Goal: Task Accomplishment & Management: Complete application form

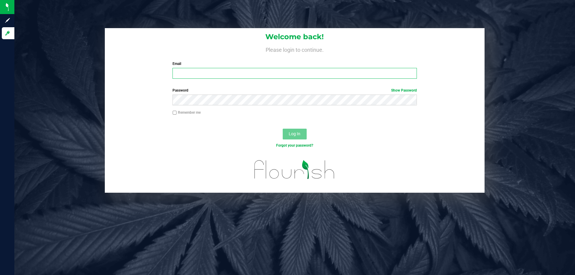
click at [225, 77] on input "Email" at bounding box center [294, 73] width 244 height 11
type input "[EMAIL_ADDRESS][DOMAIN_NAME]"
click at [283, 129] on button "Log In" at bounding box center [295, 134] width 24 height 11
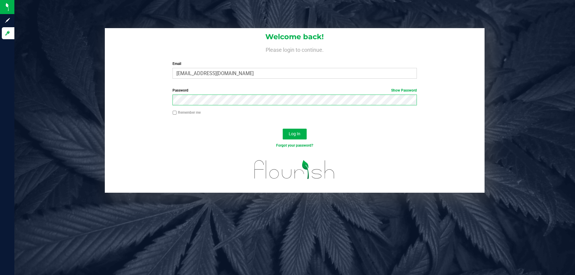
click at [283, 129] on button "Log In" at bounding box center [295, 134] width 24 height 11
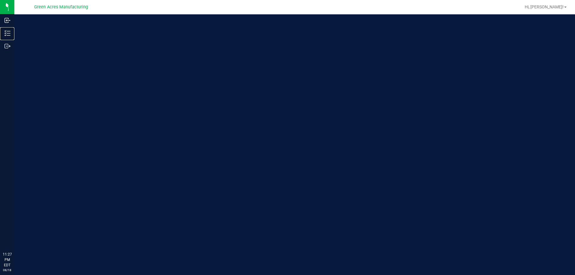
click at [9, 35] on icon at bounding box center [7, 33] width 6 height 6
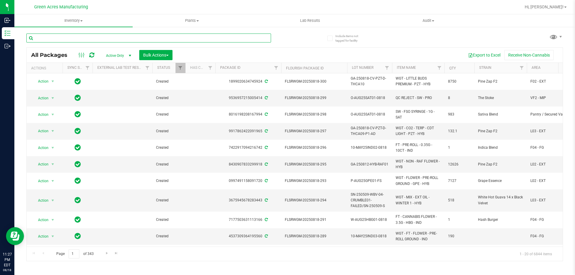
click at [89, 38] on input "text" at bounding box center [148, 38] width 245 height 9
type input "709-112"
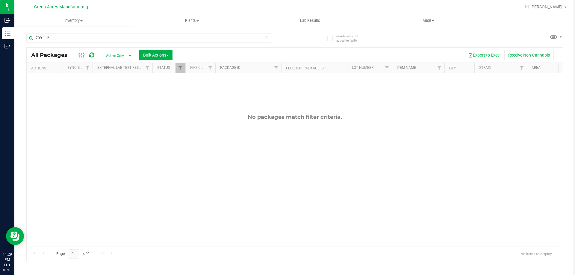
click at [264, 40] on icon at bounding box center [266, 37] width 4 height 7
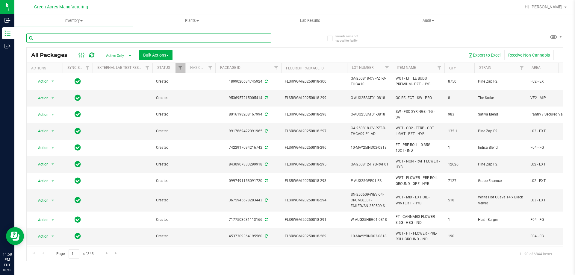
click at [179, 35] on input "text" at bounding box center [148, 38] width 245 height 9
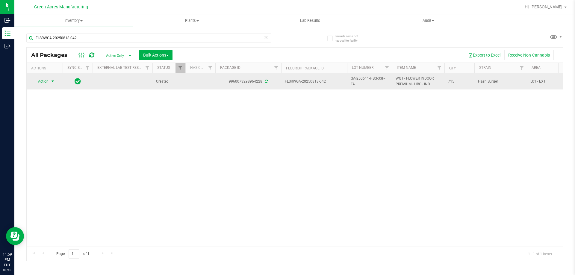
click at [42, 81] on span "Action" at bounding box center [41, 81] width 16 height 8
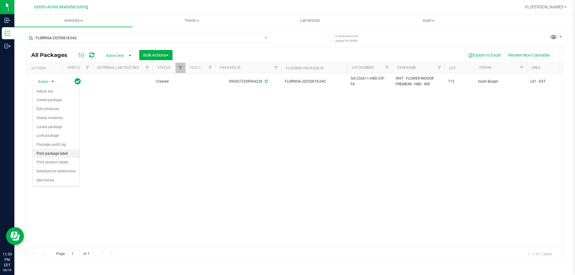
click at [55, 154] on li "Print package label" at bounding box center [56, 153] width 46 height 9
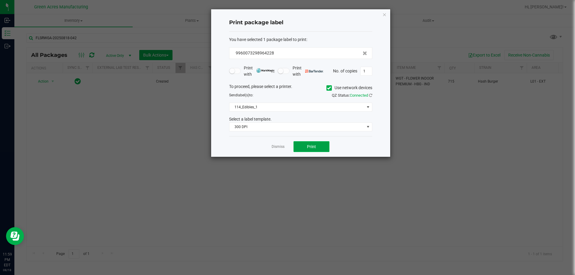
click at [323, 145] on button "Print" at bounding box center [311, 146] width 36 height 11
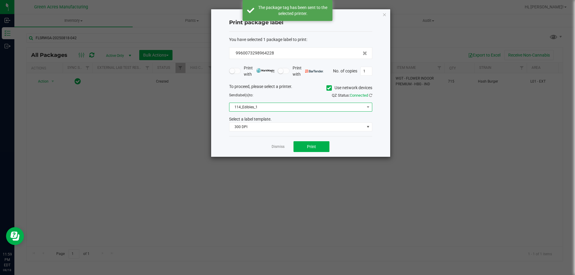
click at [339, 109] on span "114_Edibles_1" at bounding box center [296, 107] width 135 height 8
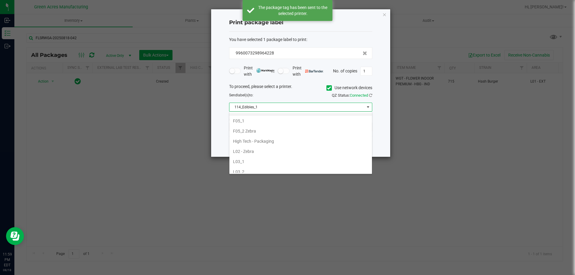
scroll to position [180, 0]
click at [257, 162] on li "L03_2" at bounding box center [300, 162] width 142 height 10
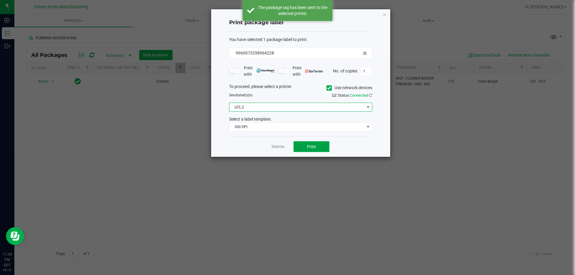
click at [309, 142] on button "Print" at bounding box center [311, 146] width 36 height 11
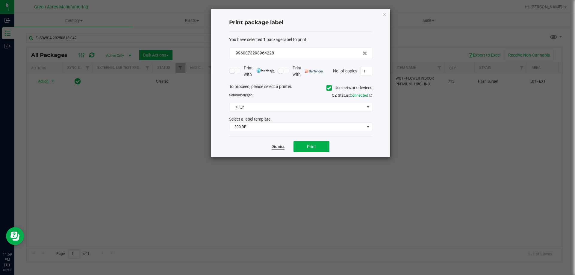
click at [272, 147] on link "Dismiss" at bounding box center [277, 146] width 13 height 5
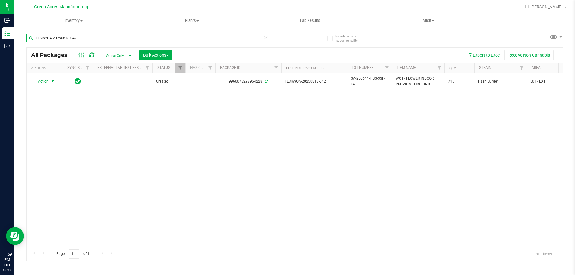
click at [223, 37] on input "FLSRWGA-20250818-042" at bounding box center [148, 38] width 245 height 9
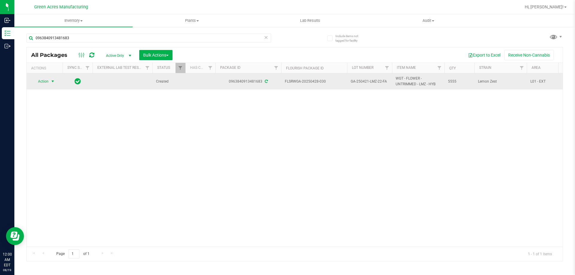
click at [47, 81] on span "Action" at bounding box center [41, 81] width 16 height 8
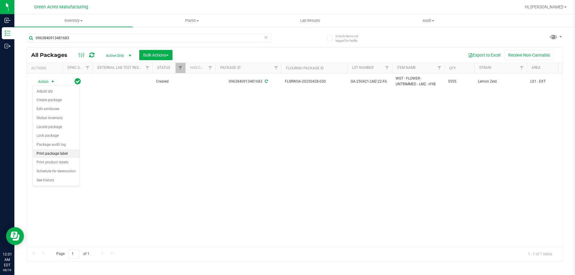
click at [63, 157] on li "Print package label" at bounding box center [56, 153] width 46 height 9
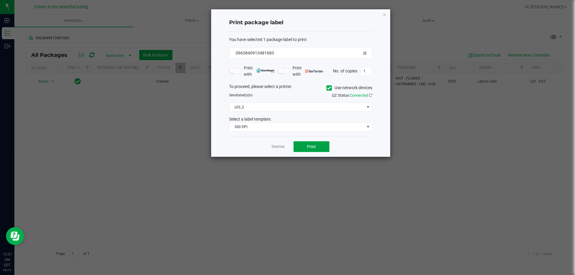
click at [314, 150] on button "Print" at bounding box center [311, 146] width 36 height 11
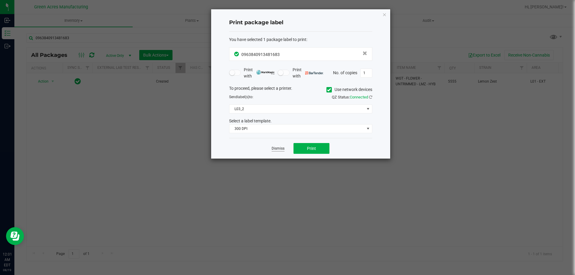
click at [276, 148] on link "Dismiss" at bounding box center [277, 148] width 13 height 5
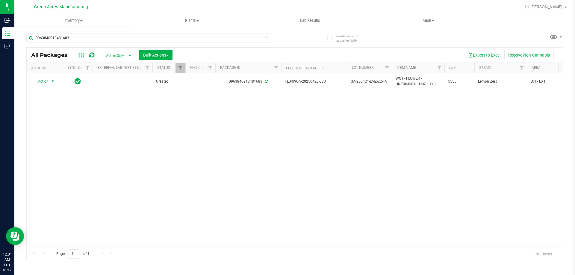
click at [196, 30] on div "0963840913481683" at bounding box center [160, 37] width 268 height 19
click at [194, 39] on input "0963840913481683" at bounding box center [148, 38] width 245 height 9
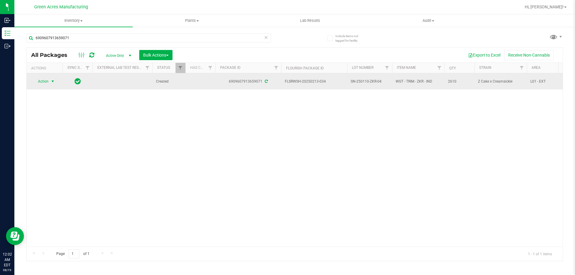
click at [50, 84] on span "select" at bounding box center [52, 81] width 7 height 8
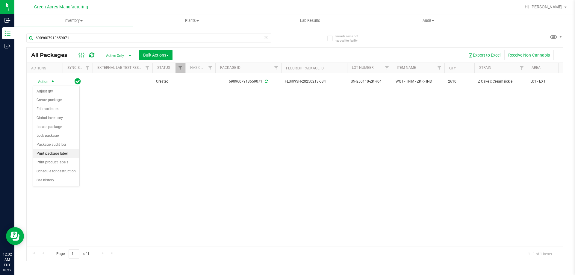
click at [65, 150] on li "Print package label" at bounding box center [56, 153] width 46 height 9
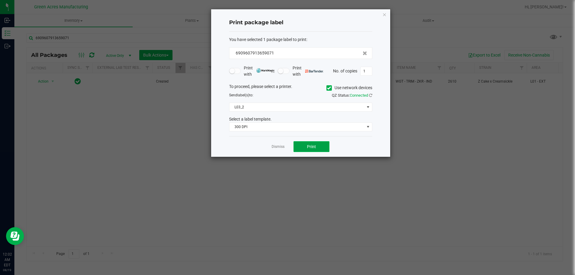
click at [314, 148] on span "Print" at bounding box center [311, 146] width 9 height 5
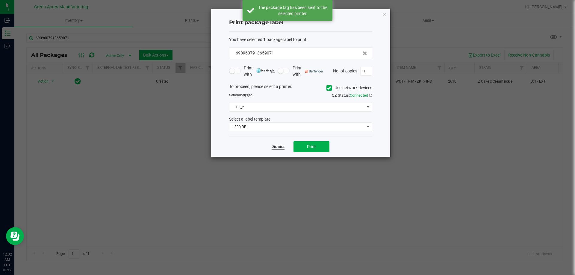
click at [278, 148] on link "Dismiss" at bounding box center [277, 146] width 13 height 5
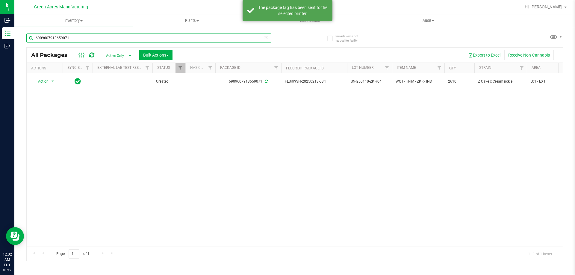
click at [210, 39] on input "6909607913659071" at bounding box center [148, 38] width 245 height 9
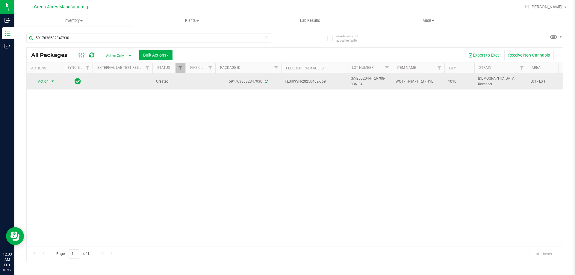
click at [42, 80] on span "Action" at bounding box center [41, 81] width 16 height 8
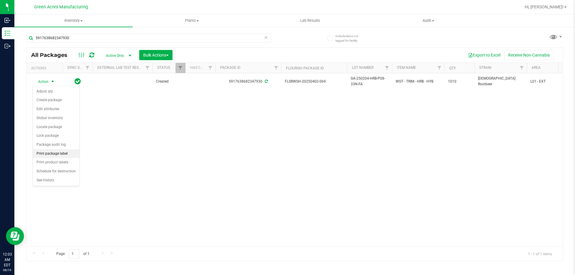
click at [60, 156] on li "Print package label" at bounding box center [56, 153] width 46 height 9
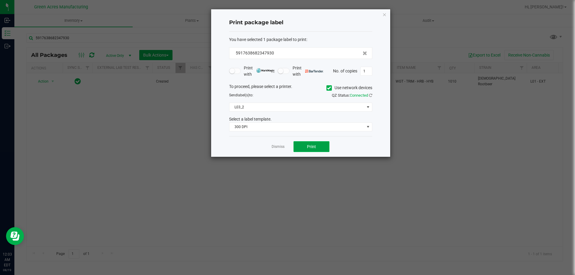
click at [315, 147] on span "Print" at bounding box center [311, 146] width 9 height 5
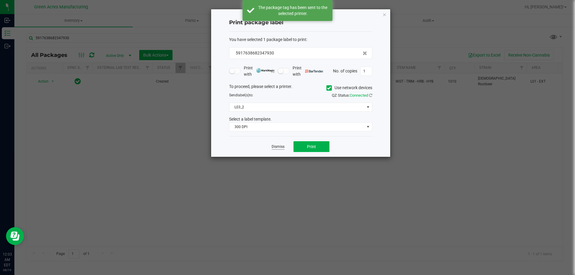
click at [283, 147] on link "Dismiss" at bounding box center [277, 146] width 13 height 5
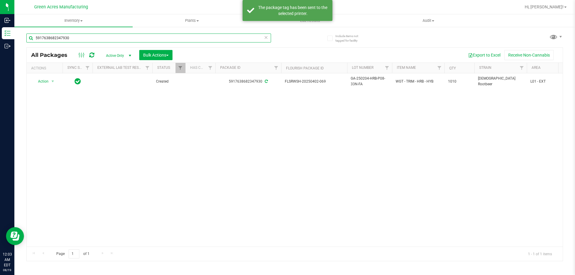
click at [183, 37] on input "5917638682347930" at bounding box center [148, 38] width 245 height 9
click at [232, 37] on input "7603948618275514" at bounding box center [148, 38] width 245 height 9
click at [231, 37] on input "7603948618275514" at bounding box center [148, 38] width 245 height 9
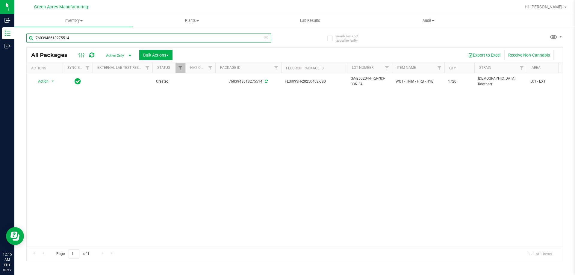
click at [231, 37] on input "7603948618275514" at bounding box center [148, 38] width 245 height 9
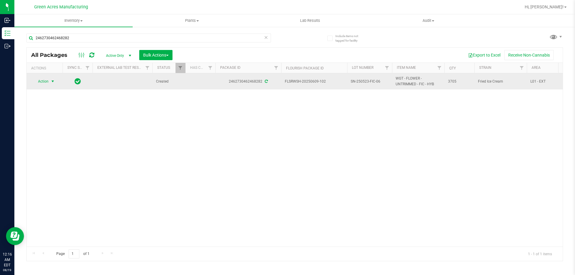
click at [55, 83] on span "select" at bounding box center [52, 81] width 5 height 5
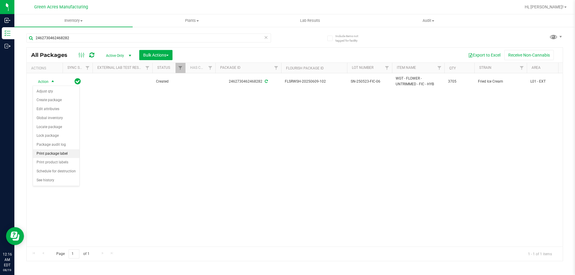
click at [60, 151] on li "Print package label" at bounding box center [56, 153] width 46 height 9
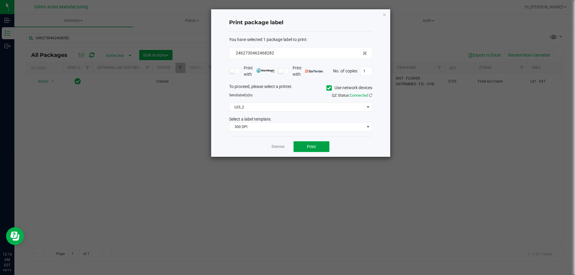
click at [319, 145] on button "Print" at bounding box center [311, 146] width 36 height 11
click at [280, 150] on app-cancel-button "Dismiss" at bounding box center [277, 147] width 13 height 6
click at [280, 144] on link "Dismiss" at bounding box center [277, 146] width 13 height 5
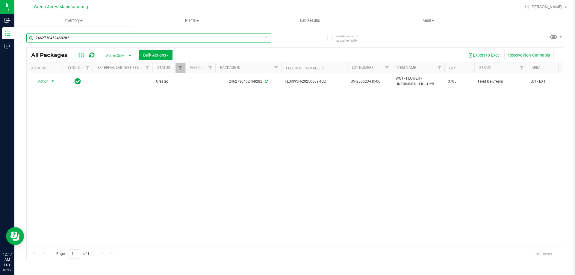
click at [240, 34] on input "2462730462468282" at bounding box center [148, 38] width 245 height 9
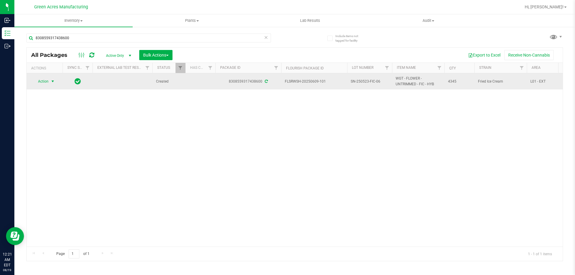
click at [49, 84] on span "select" at bounding box center [52, 81] width 7 height 8
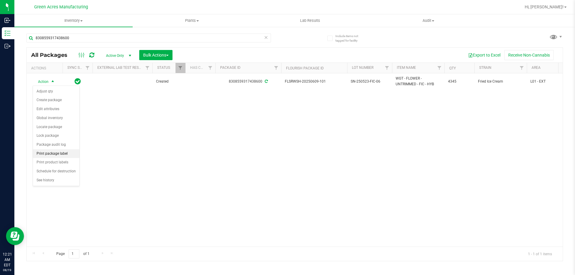
click at [58, 153] on li "Print package label" at bounding box center [56, 153] width 46 height 9
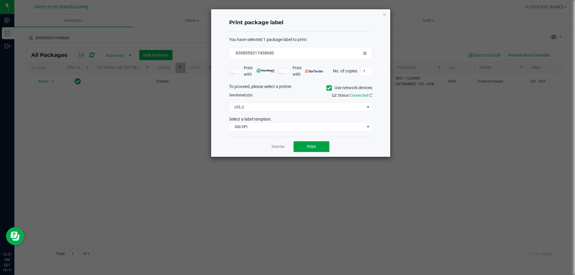
click at [319, 145] on button "Print" at bounding box center [311, 146] width 36 height 11
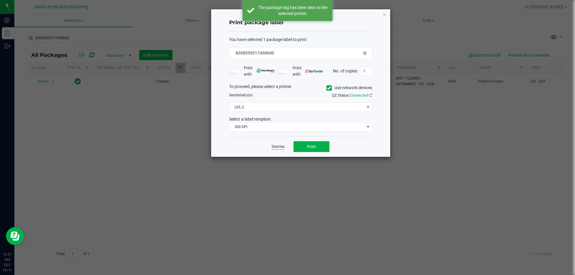
click at [277, 147] on link "Dismiss" at bounding box center [277, 146] width 13 height 5
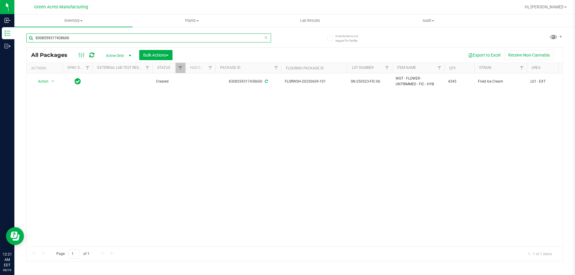
click at [128, 40] on input "8308559317438600" at bounding box center [148, 38] width 245 height 9
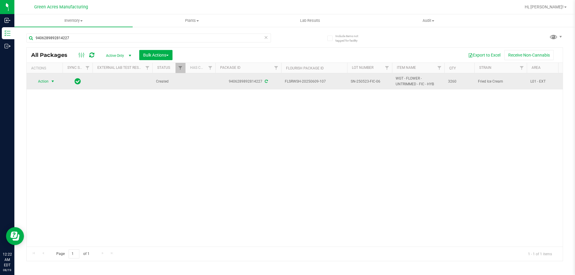
click at [51, 84] on span "select" at bounding box center [52, 81] width 5 height 5
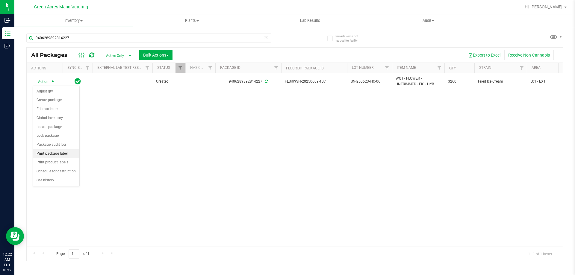
click at [55, 151] on li "Print package label" at bounding box center [56, 153] width 46 height 9
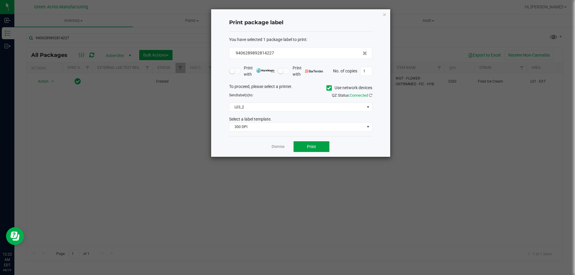
click at [318, 146] on button "Print" at bounding box center [311, 146] width 36 height 11
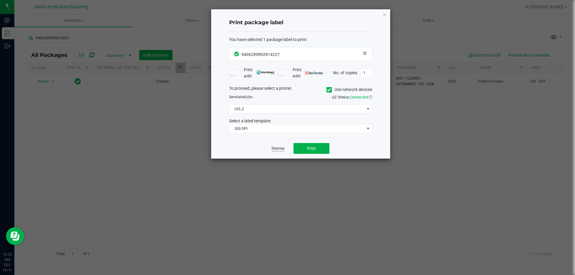
click at [278, 147] on link "Dismiss" at bounding box center [277, 148] width 13 height 5
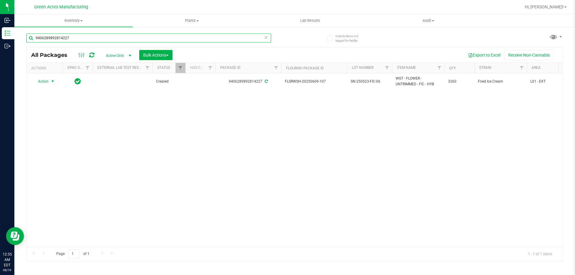
click at [143, 37] on input "9406289892814227" at bounding box center [148, 38] width 245 height 9
type input "4256816103742618"
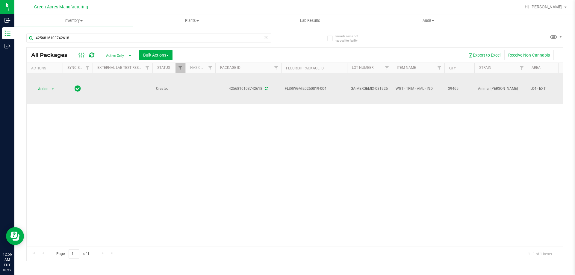
click at [51, 83] on td "Action Action Adjust qty Create package Edit attributes Global inventory Locate…" at bounding box center [45, 88] width 36 height 31
click at [51, 89] on span "select" at bounding box center [52, 89] width 5 height 5
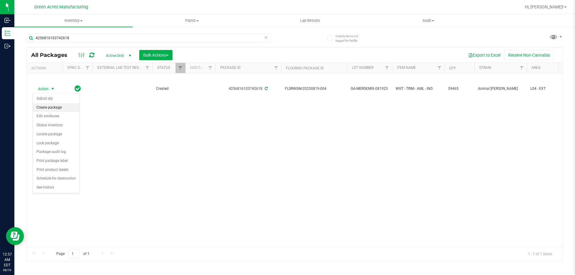
click at [53, 107] on li "Create package" at bounding box center [56, 107] width 46 height 9
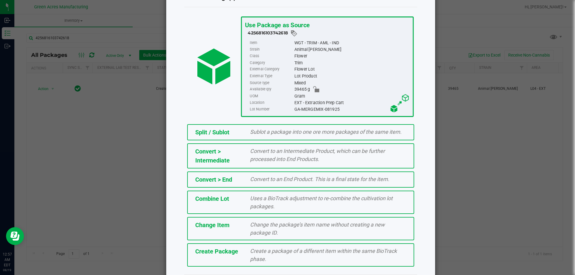
scroll to position [43, 0]
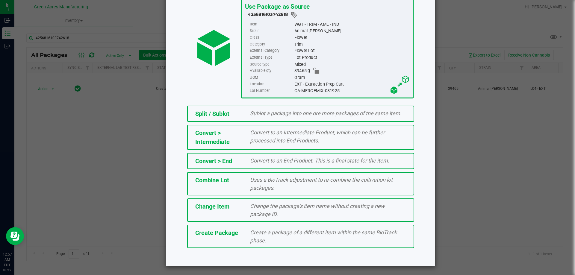
click at [259, 236] on div "Create a package of a different item within the same BioTrack phase." at bounding box center [327, 236] width 165 height 16
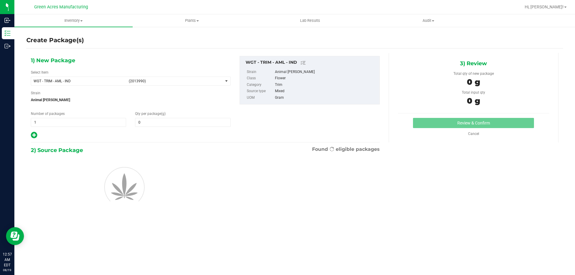
type input "0.0000"
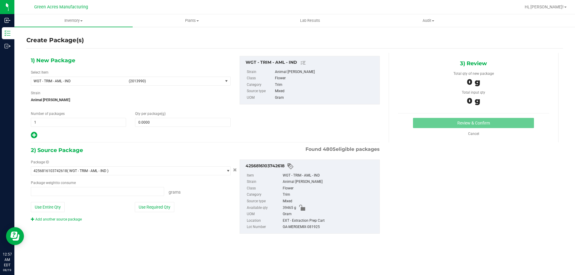
type input "0.0000 g"
click at [218, 82] on span "(2013990)" at bounding box center [175, 81] width 92 height 4
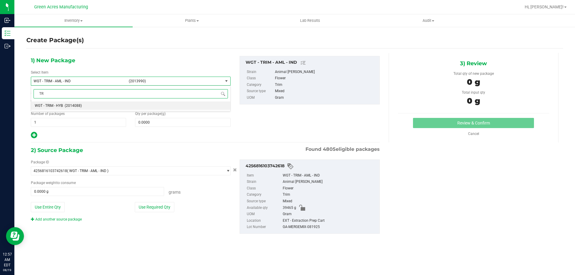
type input "T"
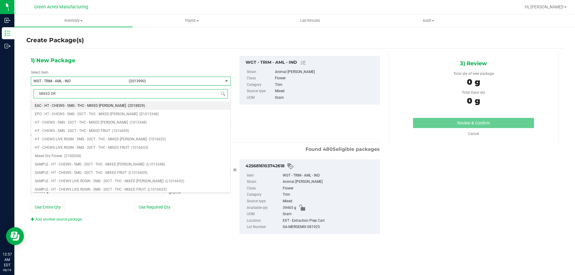
type input "MIXED DRY"
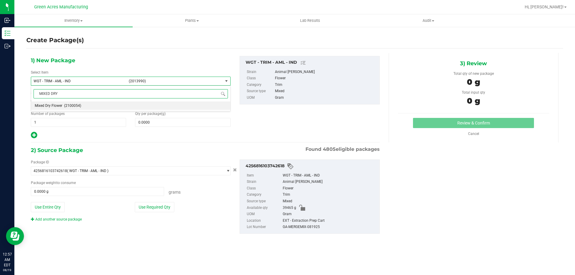
click at [131, 107] on li "Mixed Dry Flower (2100054)" at bounding box center [130, 105] width 199 height 8
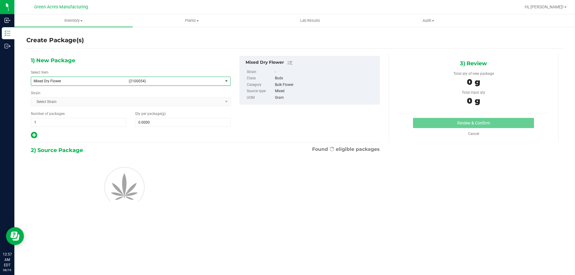
type input "0.0000"
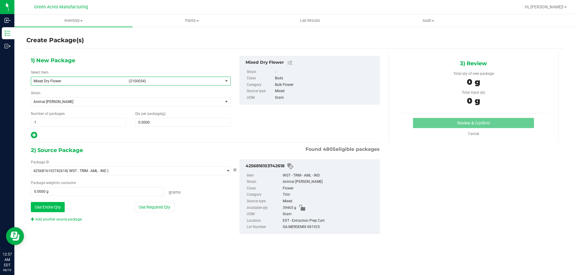
click at [51, 205] on button "Use Entire Qty" at bounding box center [48, 207] width 34 height 10
type input "39465.0000 g"
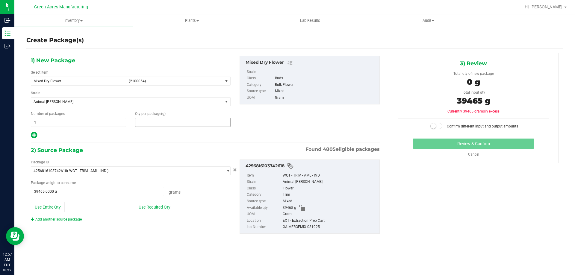
click at [169, 125] on span at bounding box center [182, 122] width 95 height 9
type input "39465"
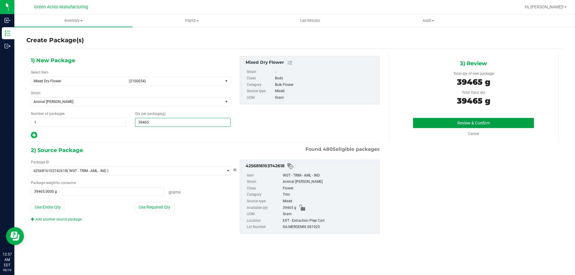
type input "39,465.0000"
click at [466, 119] on button "Review & Confirm" at bounding box center [473, 123] width 121 height 10
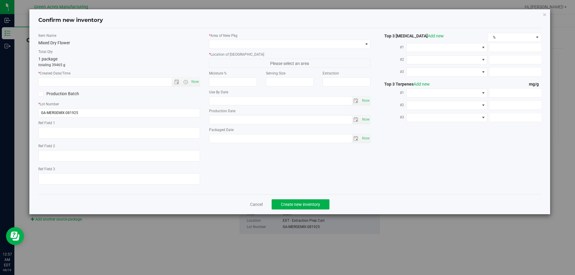
type textarea "EXT"
type textarea "."
click at [195, 81] on span "Now" at bounding box center [195, 82] width 10 height 9
type input "[DATE] 12:57 AM"
click at [295, 37] on label "* Area of [GEOGRAPHIC_DATA]" at bounding box center [290, 35] width 162 height 5
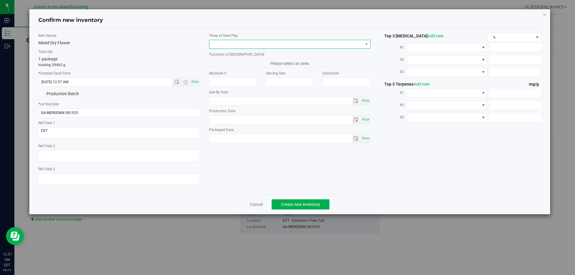
click at [291, 45] on span at bounding box center [286, 44] width 154 height 8
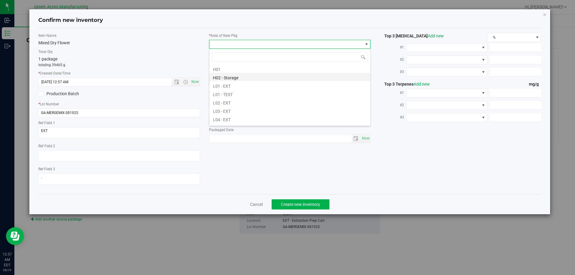
scroll to position [120, 0]
click at [245, 90] on li "L04 - EXT" at bounding box center [289, 91] width 161 height 8
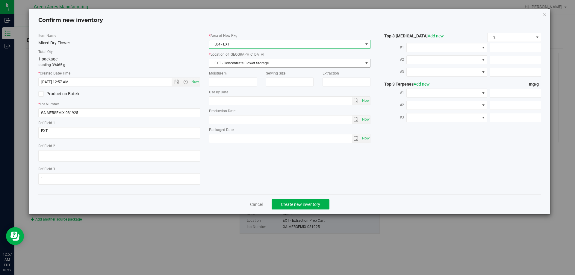
click at [273, 62] on span "EXT - Concentrate Flower Storage" at bounding box center [286, 63] width 154 height 8
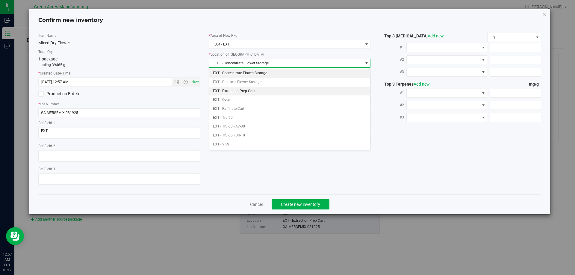
click at [251, 89] on li "EXT - Extraction Prep Cart" at bounding box center [289, 91] width 161 height 9
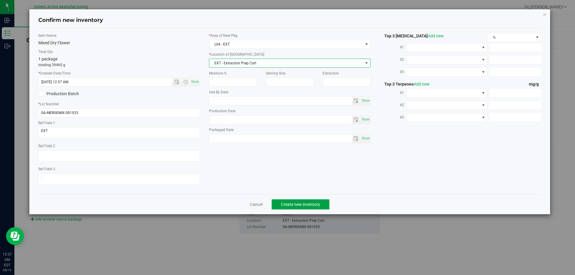
click at [306, 202] on span "Create new inventory" at bounding box center [300, 204] width 39 height 5
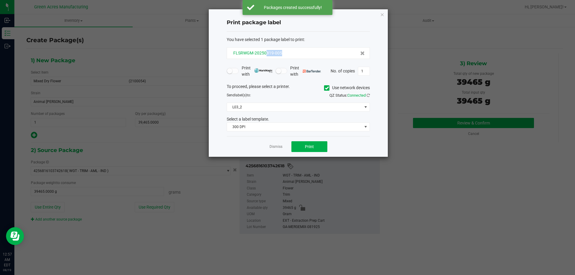
drag, startPoint x: 285, startPoint y: 51, endPoint x: 266, endPoint y: 53, distance: 19.2
click at [266, 53] on div "FLSRWGM-20250819-005" at bounding box center [298, 53] width 133 height 6
copy span "819-005"
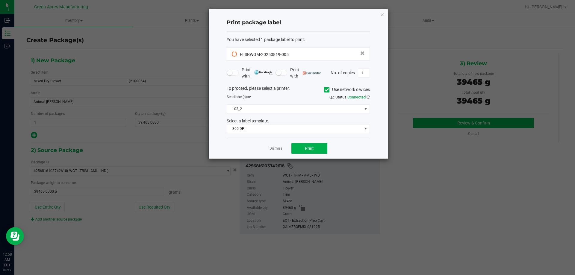
click at [242, 146] on div "Dismiss Print" at bounding box center [298, 148] width 143 height 21
click at [277, 148] on link "Dismiss" at bounding box center [275, 148] width 13 height 5
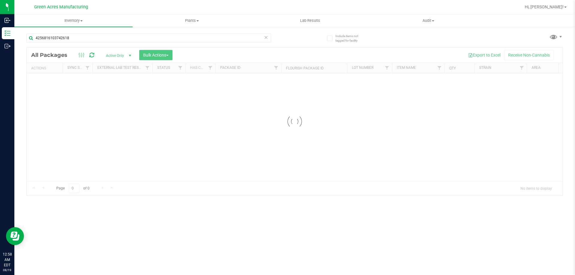
click at [265, 38] on icon at bounding box center [266, 37] width 4 height 7
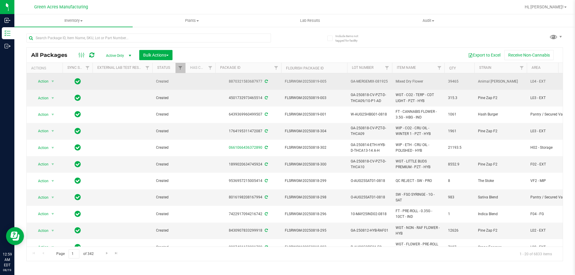
click at [377, 81] on span "GA-MERGEMIX-081925" at bounding box center [370, 82] width 38 height 6
copy tr "GA-MERGEMIX-081925"
click at [53, 81] on span "select" at bounding box center [52, 81] width 5 height 5
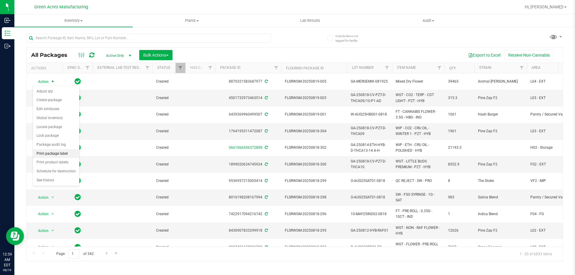
click at [62, 152] on li "Print package label" at bounding box center [56, 153] width 46 height 9
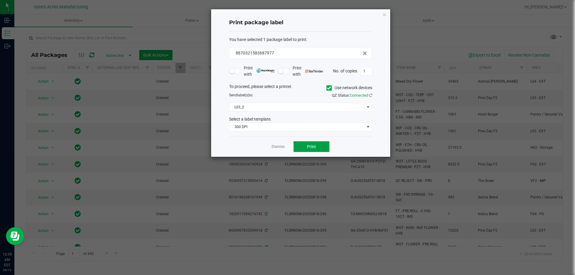
click at [307, 145] on button "Print" at bounding box center [311, 146] width 36 height 11
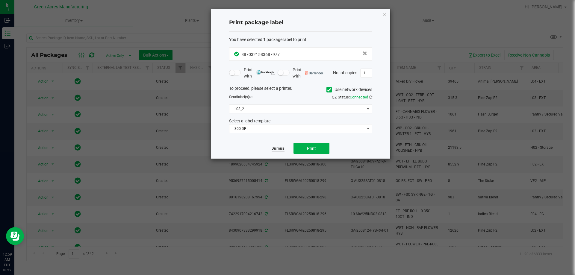
click at [280, 151] on link "Dismiss" at bounding box center [277, 148] width 13 height 5
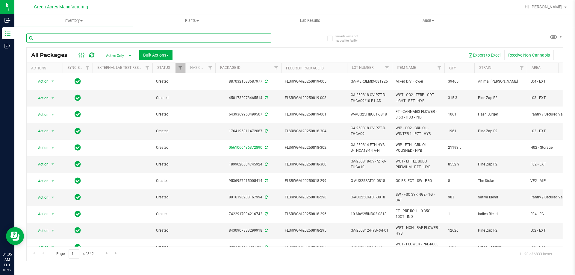
click at [157, 38] on input "text" at bounding box center [148, 38] width 245 height 9
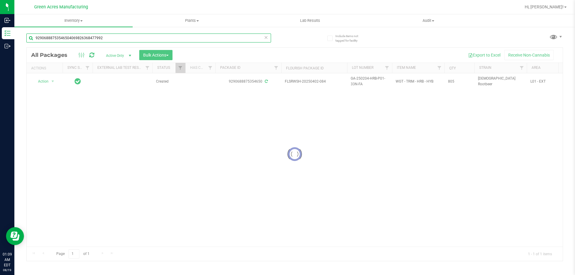
type input "92906888753546504069826368477992"
click at [265, 37] on icon at bounding box center [266, 37] width 4 height 7
click at [116, 34] on input "text" at bounding box center [148, 38] width 245 height 9
type input "4069826368477992"
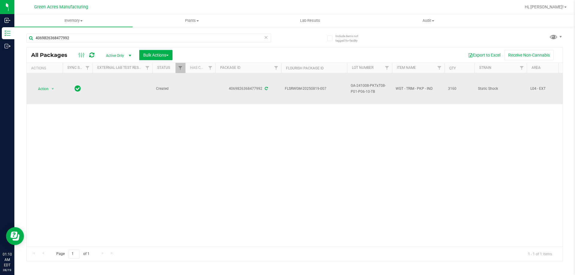
click at [366, 88] on span "GA-241008-PKTxT08-P01-P06-10-TB" at bounding box center [370, 88] width 38 height 11
click at [363, 94] on span "GA-241008-PKTxT08-P01-P06-10-TB" at bounding box center [370, 88] width 38 height 11
click at [365, 91] on span "GA-241008-PKTxT08-P01-P06-10-TB" at bounding box center [370, 88] width 38 height 11
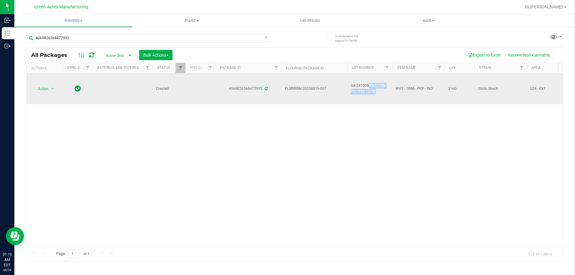
click at [365, 91] on span "GA-241008-PKTxT08-P01-P06-10-TB" at bounding box center [370, 88] width 38 height 11
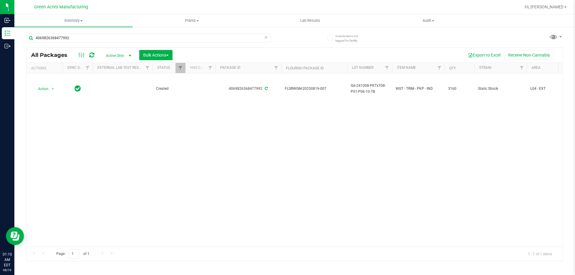
click at [266, 37] on icon at bounding box center [266, 37] width 4 height 7
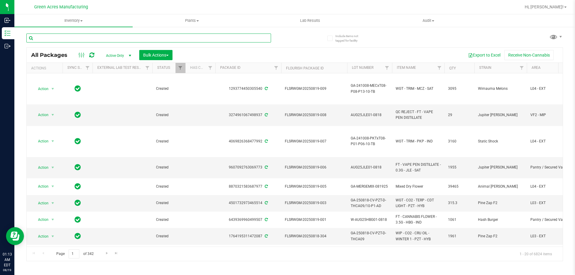
click at [146, 39] on input "text" at bounding box center [148, 38] width 245 height 9
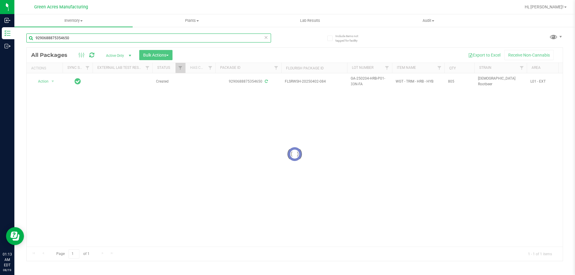
type input "9290688875354650"
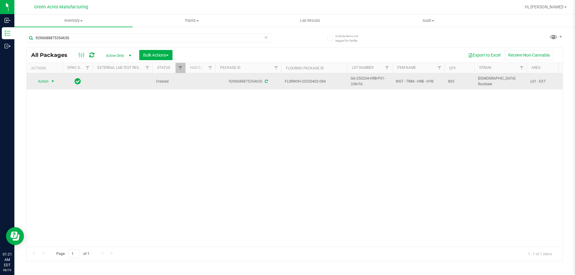
click at [50, 81] on span "select" at bounding box center [52, 81] width 7 height 8
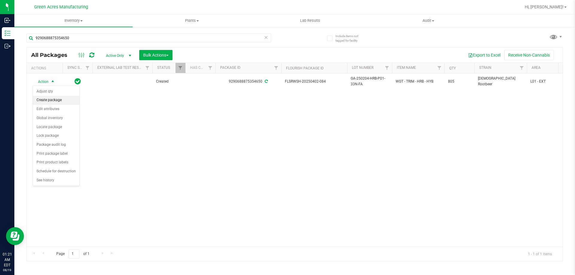
click at [54, 101] on li "Create package" at bounding box center [56, 100] width 46 height 9
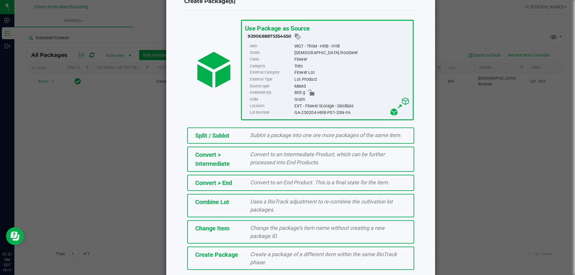
scroll to position [43, 0]
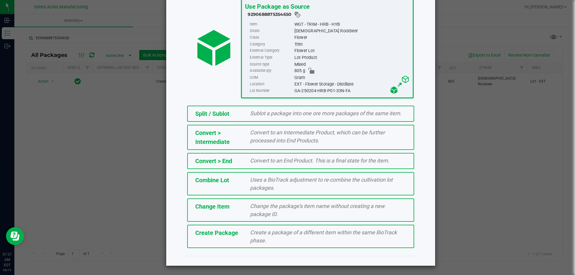
click at [272, 233] on span "Create a package of a different item within the same BioTrack phase." at bounding box center [323, 236] width 147 height 14
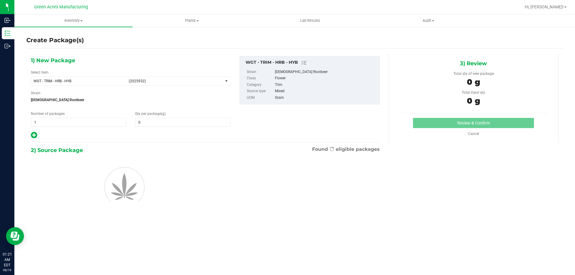
type input "0.0000"
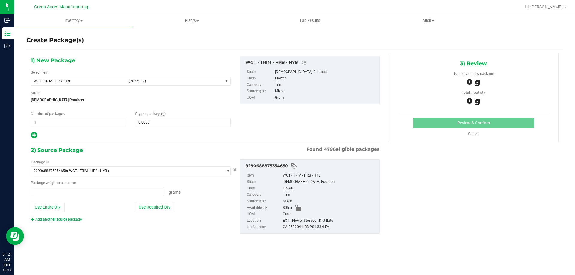
type input "0.0000 g"
click at [76, 219] on link "Add another source package" at bounding box center [56, 219] width 51 height 4
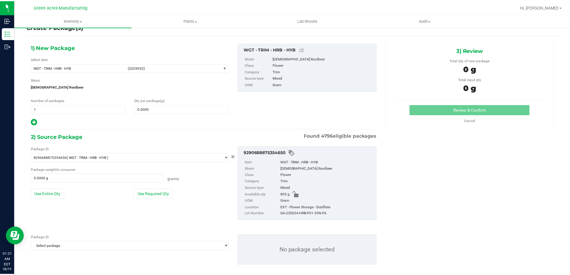
scroll to position [21, 0]
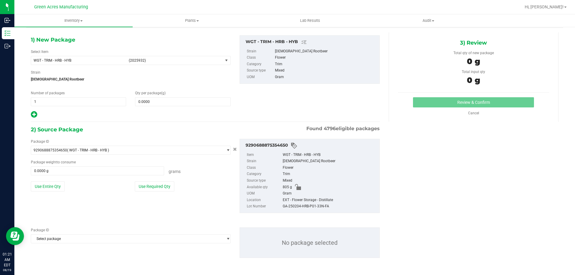
click at [131, 233] on div "Package ID" at bounding box center [131, 229] width 200 height 5
click at [132, 236] on span "Select package" at bounding box center [127, 239] width 192 height 8
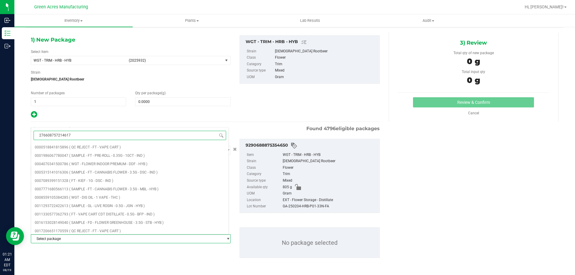
type input "2766087572146175"
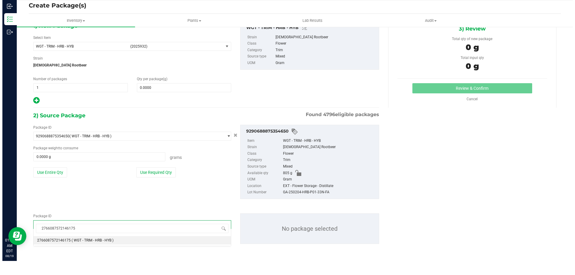
scroll to position [0, 0]
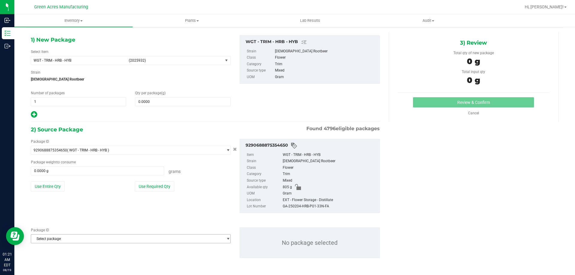
drag, startPoint x: 144, startPoint y: 247, endPoint x: 145, endPoint y: 243, distance: 3.7
click at [144, 246] on div "Package ID Select package 2766087572146175 No package selected" at bounding box center [205, 243] width 358 height 40
click at [145, 154] on span "Select package" at bounding box center [127, 150] width 192 height 8
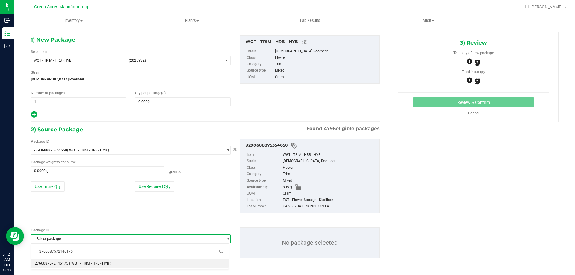
click at [130, 265] on li "2766087572146175 ( WGT - TRIM - HRB - HYB )" at bounding box center [129, 263] width 197 height 8
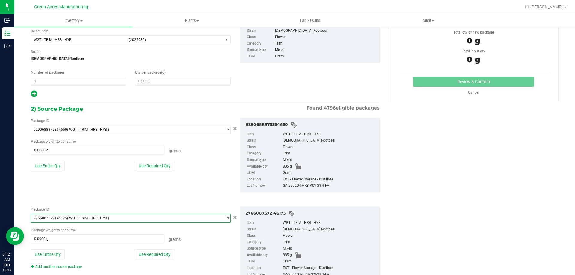
scroll to position [64, 0]
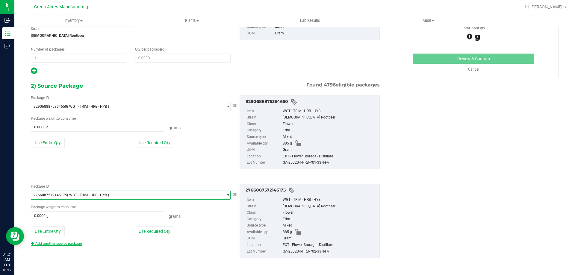
click at [58, 242] on link "Add another source package" at bounding box center [56, 244] width 51 height 4
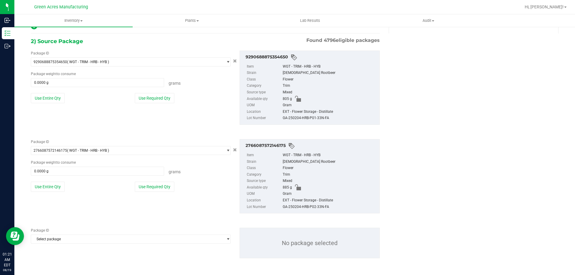
scroll to position [109, 0]
click at [140, 238] on span "Select package" at bounding box center [127, 239] width 192 height 8
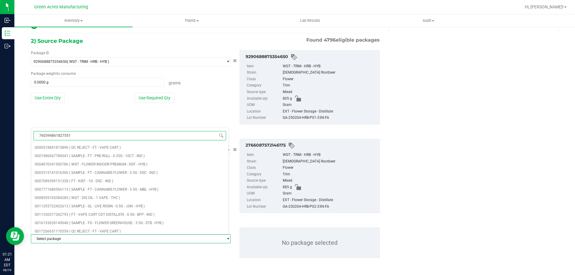
type input "7603948618275514"
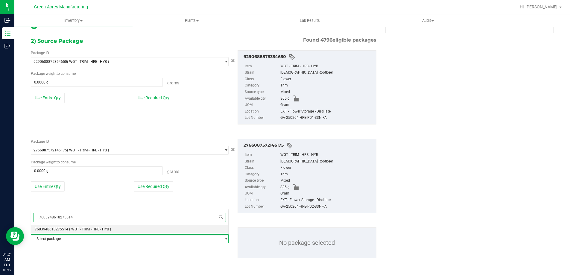
click at [119, 231] on li "7603948618275514 ( WGT - TRIM - HRB - HYB )" at bounding box center [129, 229] width 197 height 8
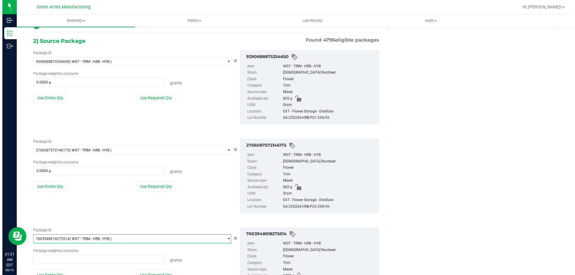
scroll to position [31060, 0]
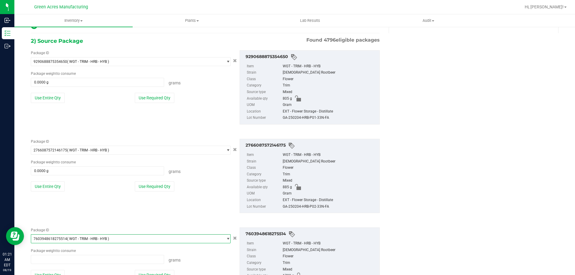
type input "0.0000 g"
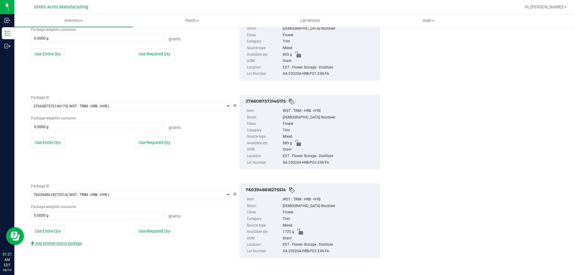
click at [70, 242] on link "Add another source package" at bounding box center [56, 243] width 51 height 4
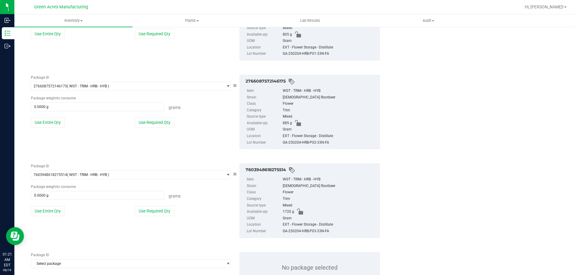
scroll to position [198, 0]
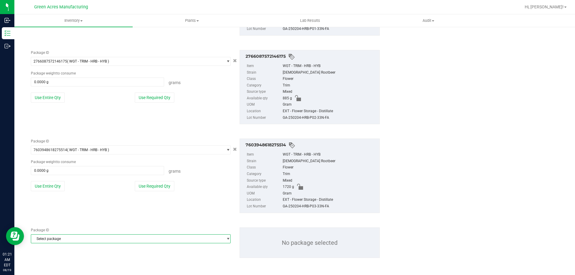
click at [126, 241] on span "Select package" at bounding box center [127, 239] width 192 height 8
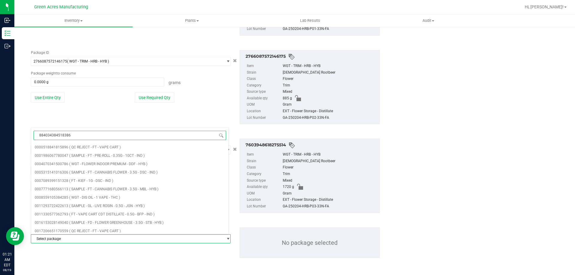
type input "8840343845183863"
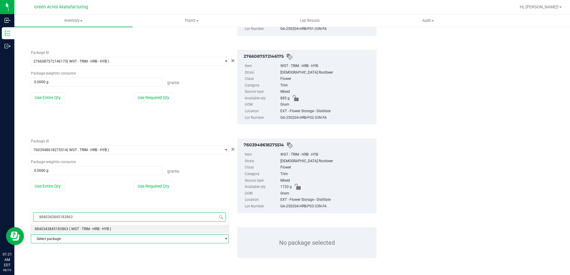
click at [114, 229] on li "8840343845183863 ( WGT - TRIM - HRB - HYB )" at bounding box center [129, 229] width 197 height 8
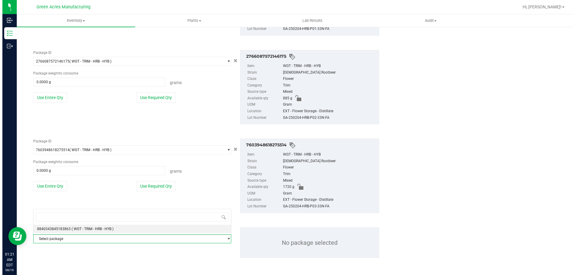
scroll to position [35687, 0]
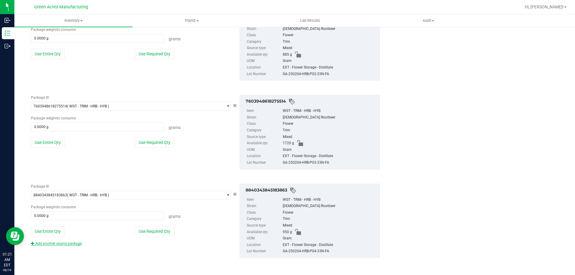
click at [77, 244] on link "Add another source package" at bounding box center [56, 244] width 51 height 4
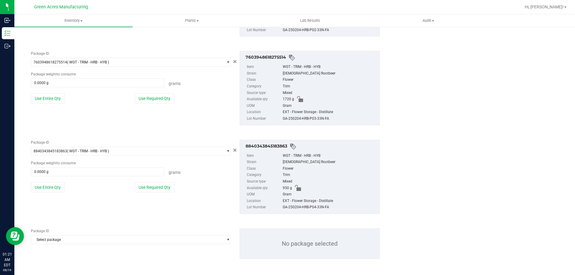
scroll to position [287, 0]
click at [143, 241] on span "Select package" at bounding box center [127, 239] width 192 height 8
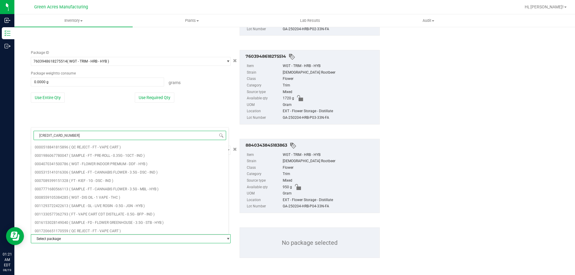
type input "1015337250163886"
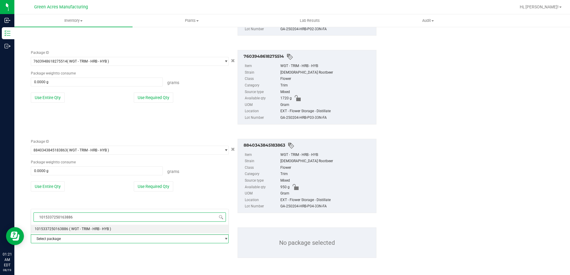
click at [124, 231] on li "1015337250163886 ( WGT - TRIM - HRB - HYB )" at bounding box center [129, 229] width 197 height 8
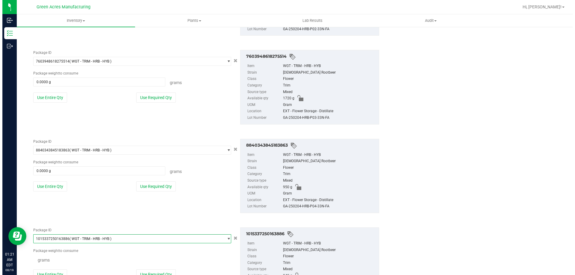
scroll to position [4048, 0]
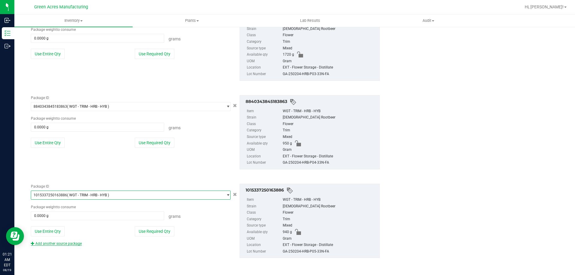
click at [67, 242] on link "Add another source package" at bounding box center [56, 244] width 51 height 4
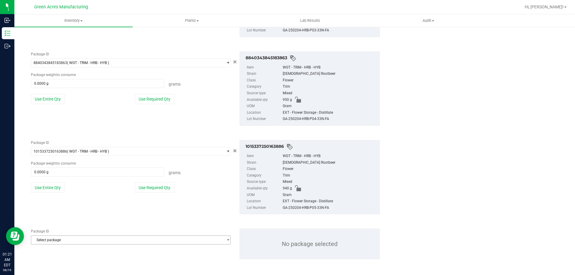
scroll to position [375, 0]
click at [127, 236] on span "Select package" at bounding box center [127, 239] width 192 height 8
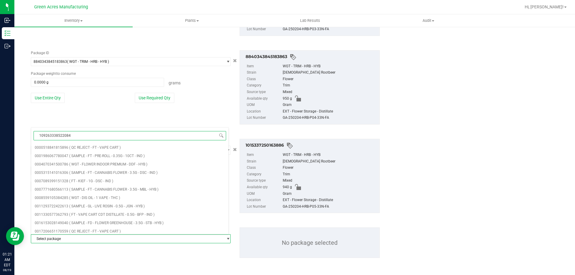
type input "1092633385220841"
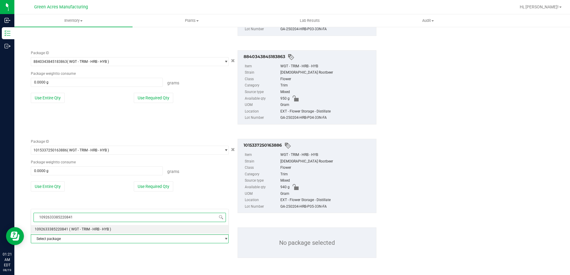
click at [119, 231] on li "1092633385220841 ( WGT - TRIM - HRB - HYB )" at bounding box center [129, 229] width 197 height 8
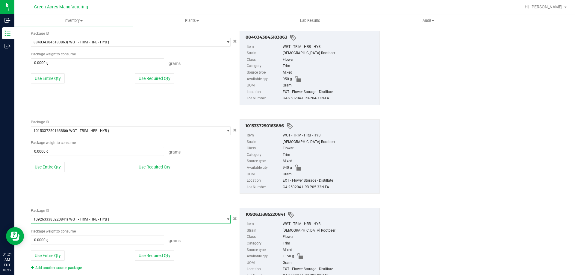
scroll to position [419, 0]
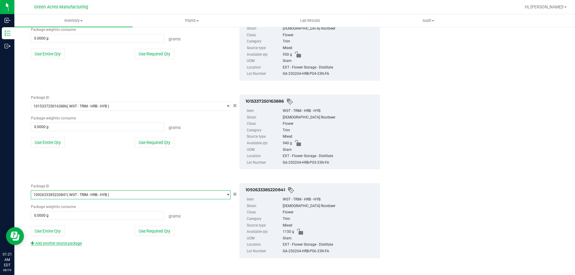
click at [59, 244] on link "Add another source package" at bounding box center [56, 243] width 51 height 4
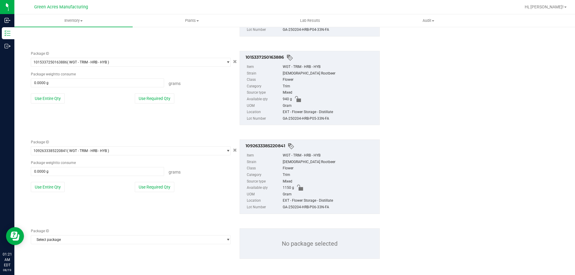
scroll to position [464, 0]
click at [140, 240] on span "Select package" at bounding box center [127, 239] width 192 height 8
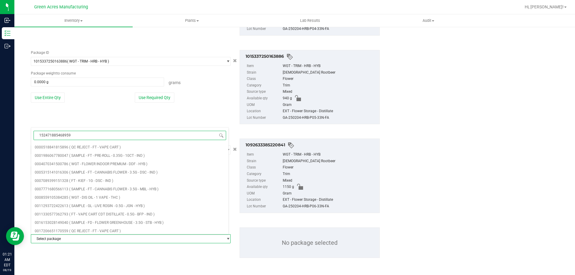
type input "1524718854689594"
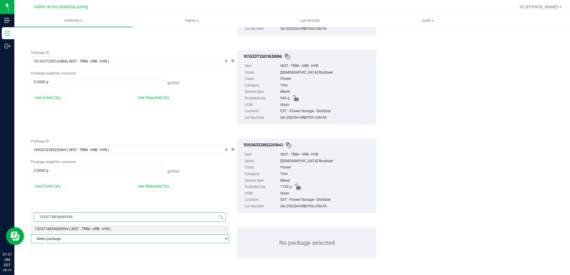
click at [124, 229] on li "1524718854689594 ( WGT - TRIM - HRB - HYB )" at bounding box center [129, 229] width 197 height 8
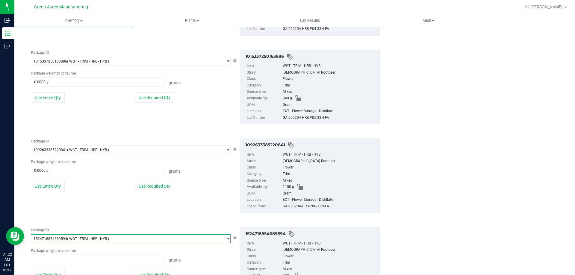
scroll to position [6194, 0]
type input "0.0000 g"
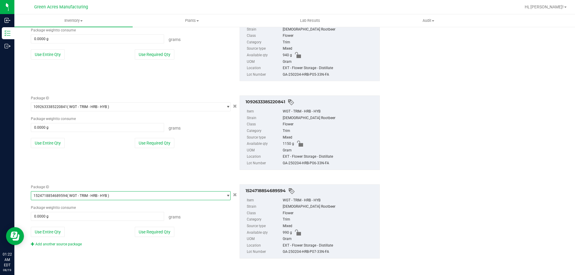
scroll to position [508, 0]
click at [75, 242] on link "Add another source package" at bounding box center [56, 244] width 51 height 4
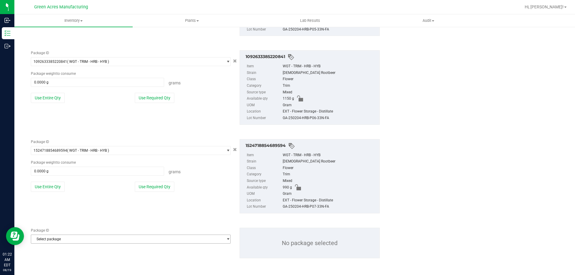
scroll to position [553, 0]
click at [131, 237] on span "Select package" at bounding box center [127, 239] width 192 height 8
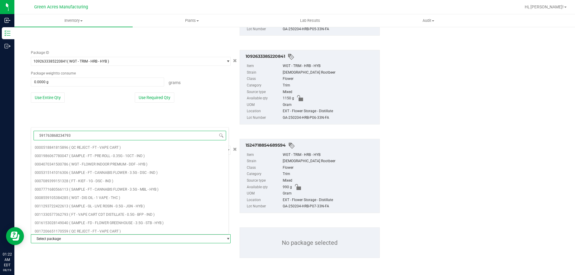
type input "5917638682347930"
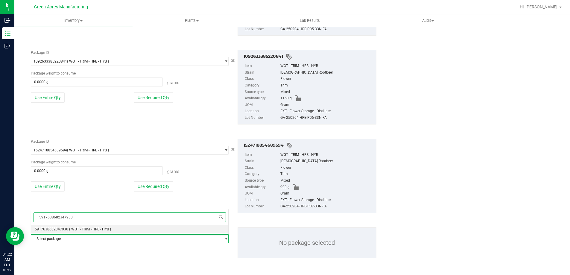
click at [117, 228] on li "5917638682347930 ( WGT - TRIM - HRB - HYB )" at bounding box center [129, 229] width 197 height 8
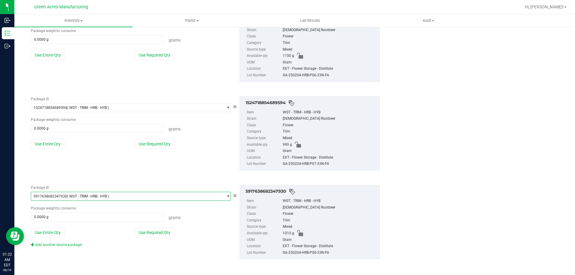
scroll to position [597, 0]
click at [72, 245] on link "Add another source package" at bounding box center [56, 244] width 51 height 4
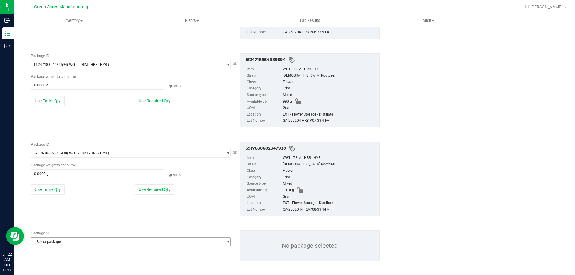
scroll to position [641, 0]
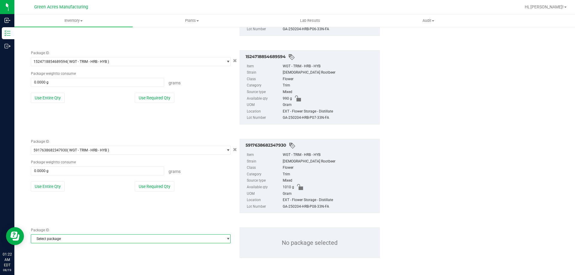
click at [135, 237] on span "Select package" at bounding box center [127, 239] width 192 height 8
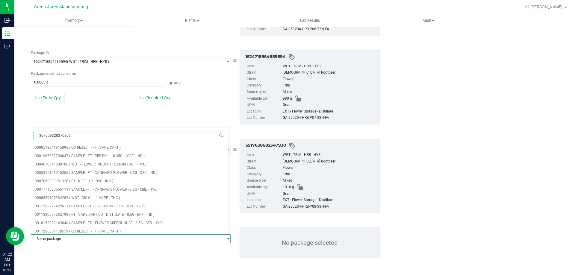
type input "3070033202708060"
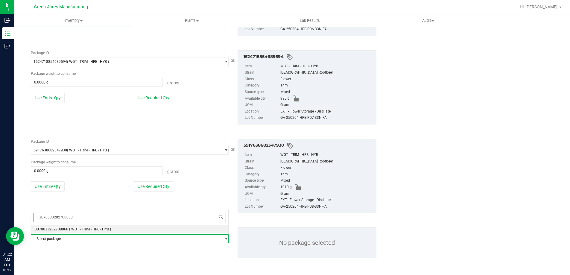
click at [119, 229] on li "3070033202708060 ( WGT - TRIM - HRB - HYB )" at bounding box center [129, 229] width 197 height 8
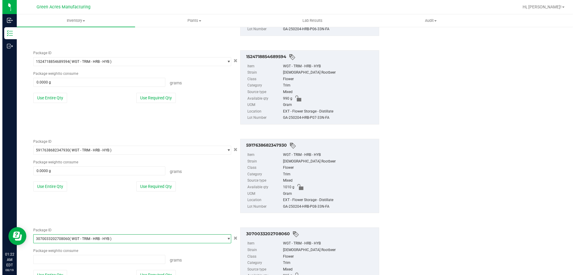
scroll to position [12421, 0]
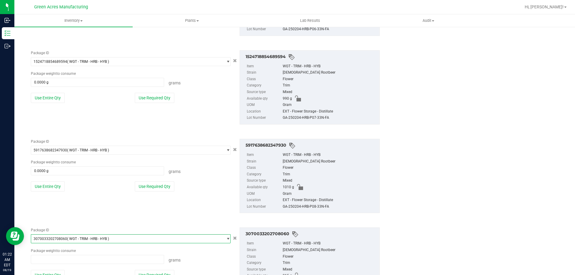
type input "0.0000 g"
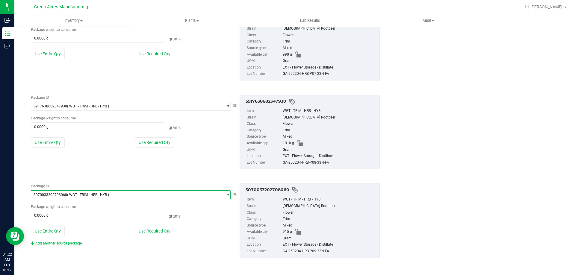
click at [72, 243] on link "Add another source package" at bounding box center [56, 243] width 51 height 4
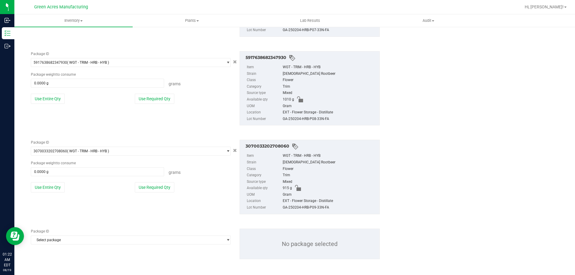
scroll to position [730, 0]
click at [139, 245] on div "Package ID Select package 0000518841815896 0001986067780047 0004070341500786 00…" at bounding box center [205, 243] width 358 height 40
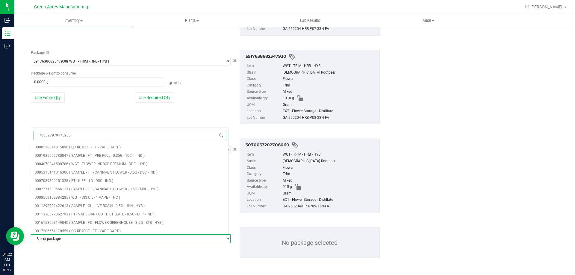
type input "7808279791752888"
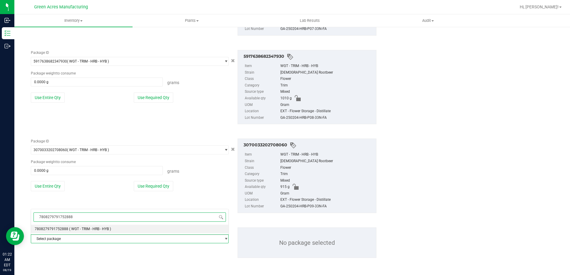
click at [108, 226] on li "7808279791752888 ( WGT - TRIM - HRB - HYB )" at bounding box center [129, 229] width 197 height 8
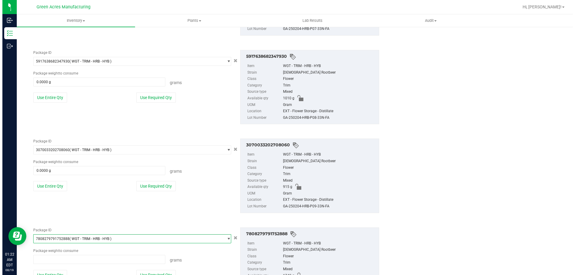
scroll to position [31848, 0]
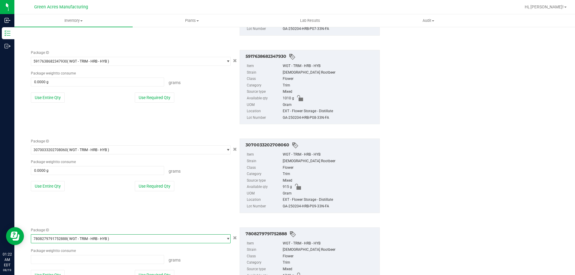
type input "0.0000 g"
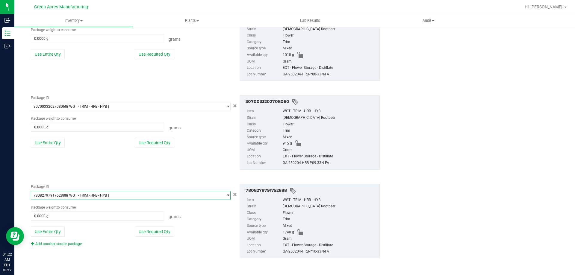
scroll to position [774, 0]
click at [58, 247] on div "Package ID 7808279791752888 ( WGT - TRIM - HRB - HYB ) 7795034527711839 7795752…" at bounding box center [205, 221] width 358 height 84
click at [59, 244] on link "Add another source package" at bounding box center [56, 244] width 51 height 4
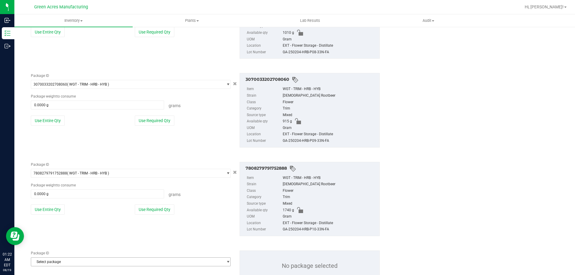
scroll to position [819, 0]
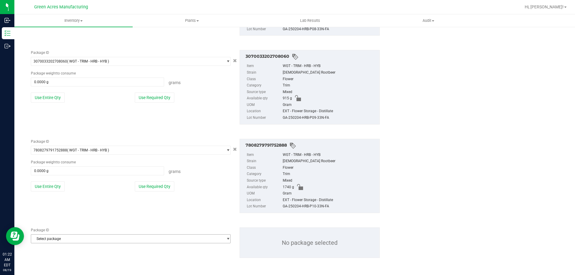
click at [146, 240] on span "Select package" at bounding box center [127, 239] width 192 height 8
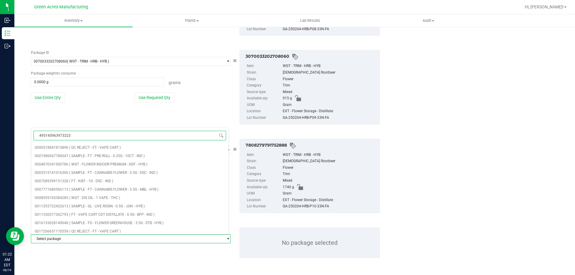
type input "4951459639732230"
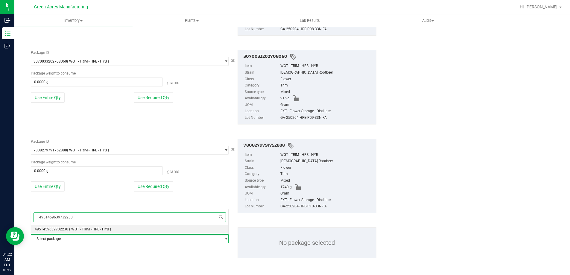
click at [101, 226] on li "4951459639732230 ( WGT - TRIM - HRB - HYB )" at bounding box center [129, 229] width 197 height 8
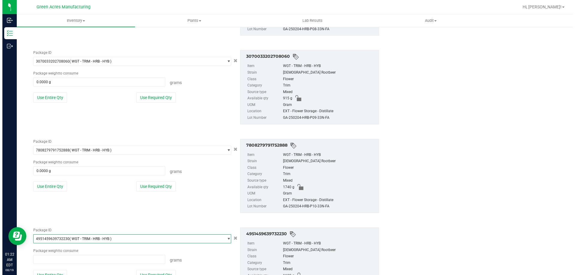
scroll to position [20383, 0]
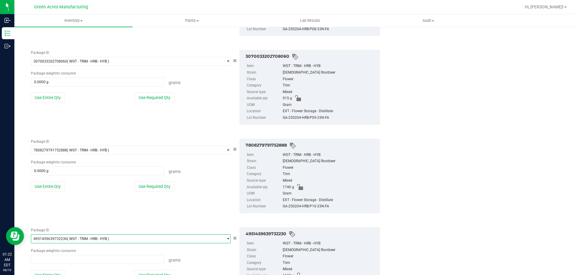
type input "0.0000 g"
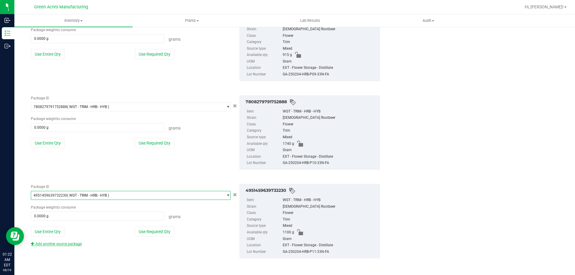
scroll to position [863, 0]
click at [67, 241] on div "Add another source package" at bounding box center [61, 243] width 60 height 5
drag, startPoint x: 67, startPoint y: 242, endPoint x: 77, endPoint y: 245, distance: 10.2
click at [67, 242] on link "Add another source package" at bounding box center [56, 244] width 51 height 4
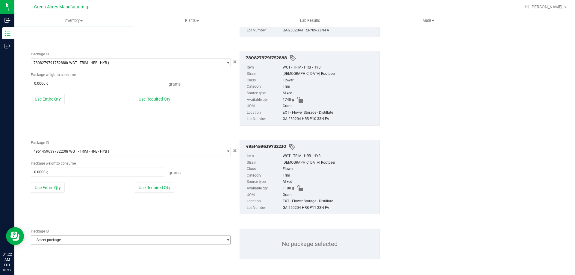
scroll to position [908, 0]
click at [111, 241] on span "Select package" at bounding box center [127, 239] width 192 height 8
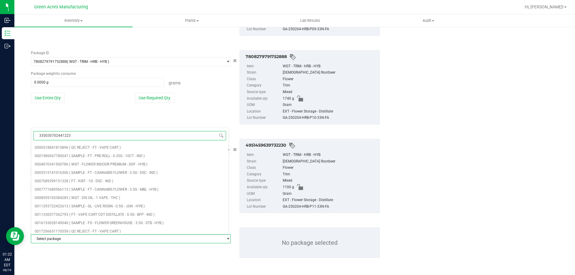
type input "3350307024412237"
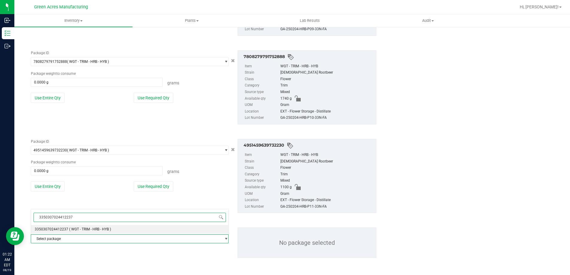
click at [114, 232] on li "3350307024412237 ( WGT - TRIM - HRB - HYB )" at bounding box center [129, 229] width 197 height 8
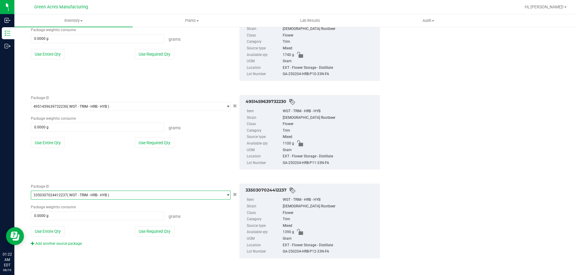
scroll to position [952, 0]
click at [56, 227] on button "Use Entire Qty" at bounding box center [48, 231] width 34 height 10
type input "1390.0000 g"
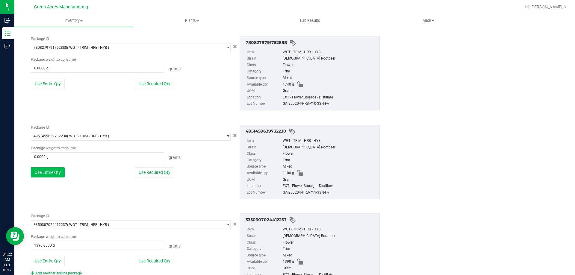
click at [48, 170] on button "Use Entire Qty" at bounding box center [48, 172] width 34 height 10
type input "1100.0000 g"
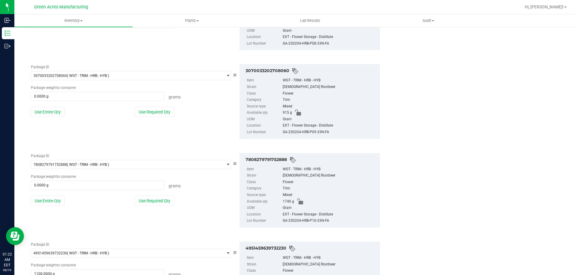
scroll to position [802, 0]
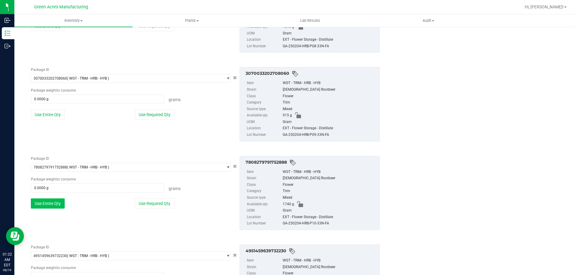
click at [48, 203] on button "Use Entire Qty" at bounding box center [48, 203] width 34 height 10
type input "1740.0000 g"
click at [51, 110] on button "Use Entire Qty" at bounding box center [48, 115] width 34 height 10
type input "915.0000 g"
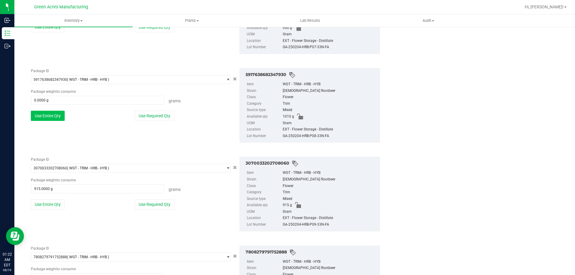
click at [49, 115] on button "Use Entire Qty" at bounding box center [48, 116] width 34 height 10
type input "1010.0000 g"
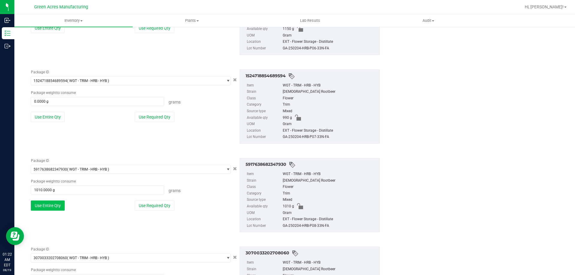
click at [49, 116] on button "Use Entire Qty" at bounding box center [48, 117] width 34 height 10
type input "990.0000 g"
click at [49, 122] on button "Use Entire Qty" at bounding box center [48, 118] width 34 height 10
type input "1150.0000 g"
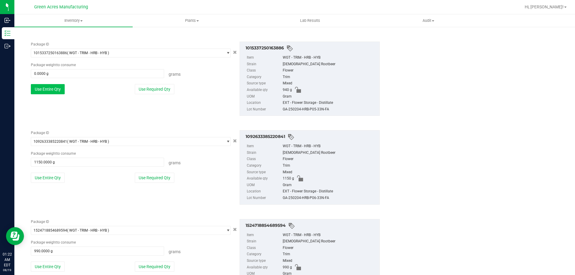
click at [53, 92] on button "Use Entire Qty" at bounding box center [48, 89] width 34 height 10
type input "940.0000 g"
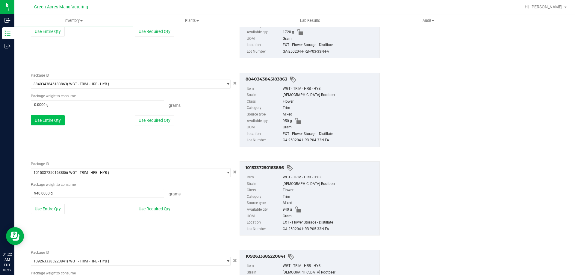
click at [51, 121] on button "Use Entire Qty" at bounding box center [48, 120] width 34 height 10
type input "950.0000 g"
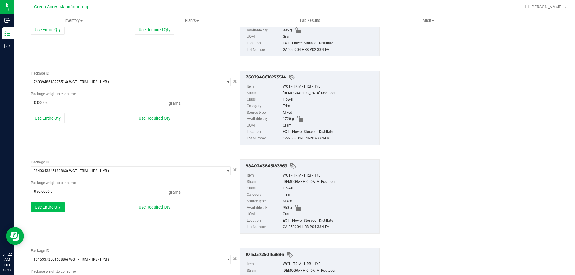
scroll to position [263, 0]
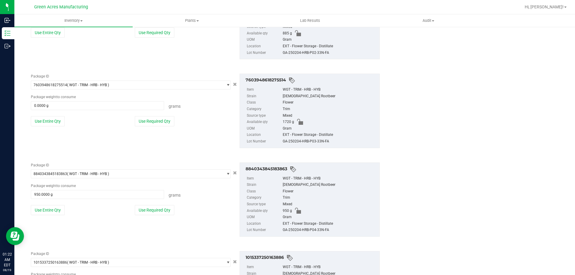
click at [51, 115] on div "Package ID 7603948618275514 ( WGT - TRIM - HRB - HYB ) 7567363703015765 7571516…" at bounding box center [130, 102] width 209 height 57
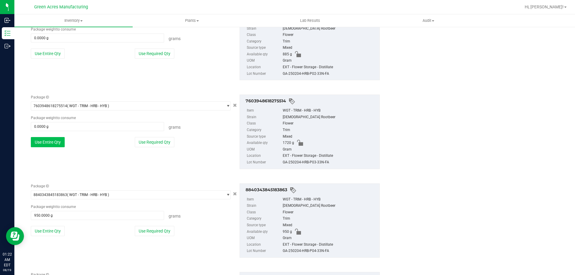
scroll to position [233, 0]
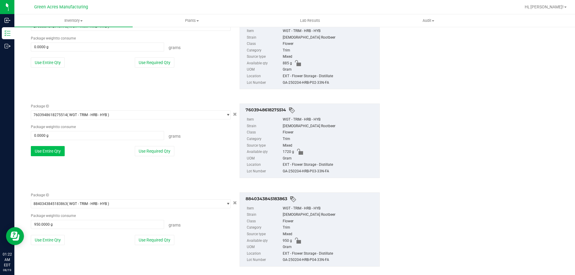
click at [51, 154] on button "Use Entire Qty" at bounding box center [48, 151] width 34 height 10
type input "1720.0000 g"
click at [51, 147] on div "Package ID 2766087572146175 ( WGT - TRIM - HRB - HYB ) 2747254393191619 2747908…" at bounding box center [130, 133] width 209 height 57
click at [51, 149] on button "Use Entire Qty" at bounding box center [48, 152] width 34 height 10
type input "885.0000 g"
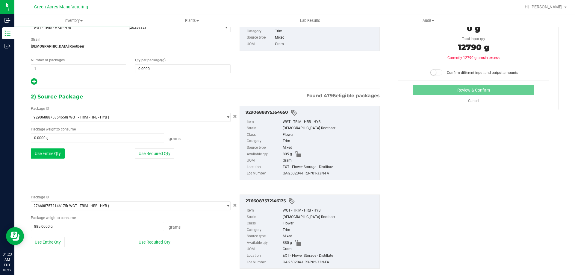
click at [51, 149] on button "Use Entire Qty" at bounding box center [48, 153] width 34 height 10
type input "805.0000 g"
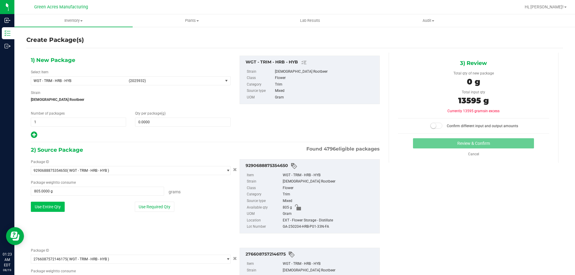
scroll to position [0, 0]
click at [169, 124] on span at bounding box center [182, 122] width 95 height 9
type input "13595"
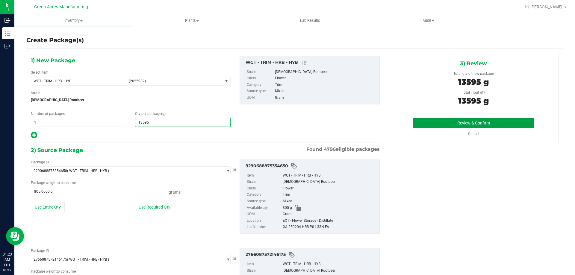
type input "13,595.0000"
click at [416, 119] on button "Review & Confirm" at bounding box center [473, 123] width 121 height 10
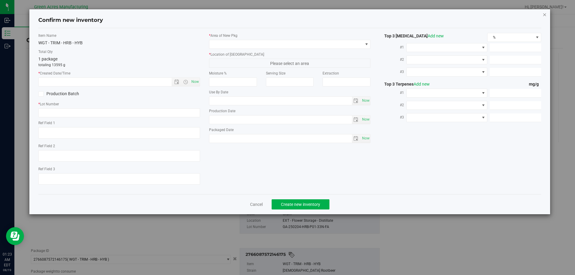
click at [546, 16] on icon "button" at bounding box center [544, 14] width 4 height 7
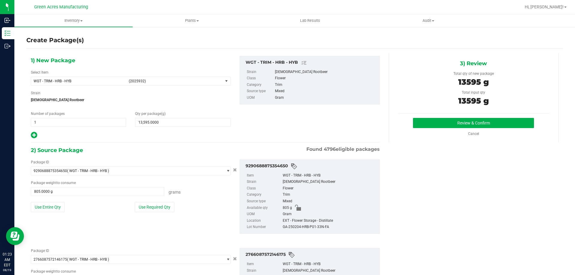
click at [311, 228] on div "GA-250204-HRB-P01-33N-FA" at bounding box center [330, 227] width 94 height 7
copy div "GA-250204-HRB-P01-33N-FA"
click at [454, 124] on button "Review & Confirm" at bounding box center [473, 123] width 121 height 10
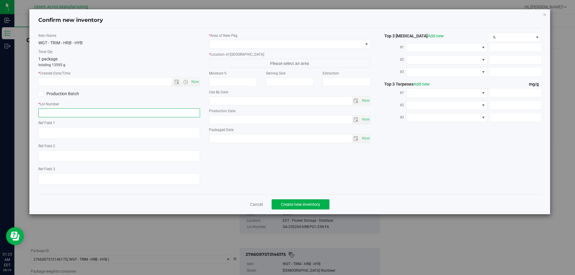
click at [107, 110] on input "text" at bounding box center [119, 112] width 162 height 9
paste input "GA-250204-HRB-P01-33N-FA"
click at [73, 113] on input "GA-250204-HRB-P01-33N-FA" at bounding box center [119, 112] width 162 height 9
type input "GA-250204-HRB-P01-P12-33N-FA"
click at [193, 83] on span "Now" at bounding box center [195, 82] width 10 height 9
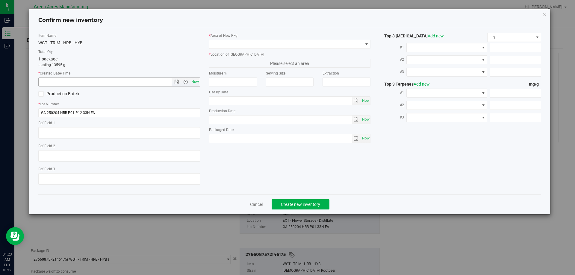
type input "[DATE] 1:23 AM"
click at [329, 49] on div "* Area of [GEOGRAPHIC_DATA] * Location of [GEOGRAPHIC_DATA] Please select an ar…" at bounding box center [289, 89] width 171 height 113
click at [329, 42] on span at bounding box center [286, 44] width 154 height 8
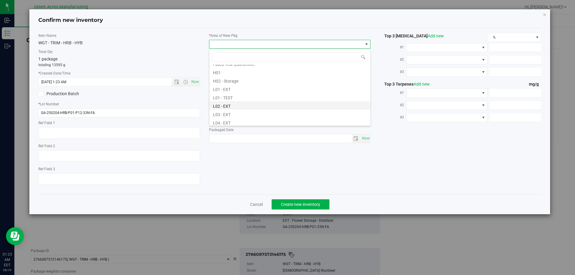
scroll to position [90, 0]
click at [239, 120] on li "L04 - EXT" at bounding box center [289, 121] width 161 height 8
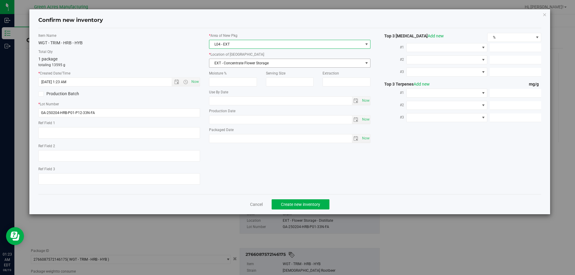
click at [268, 66] on span "EXT - Concentrate Flower Storage" at bounding box center [286, 63] width 154 height 8
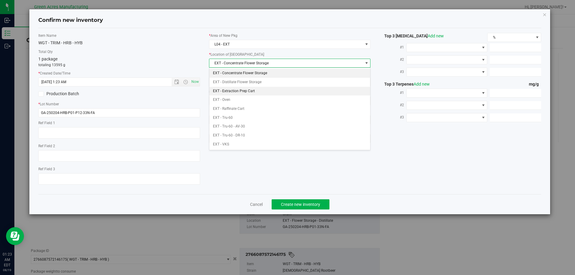
click at [253, 91] on li "EXT - Extraction Prep Cart" at bounding box center [289, 91] width 161 height 9
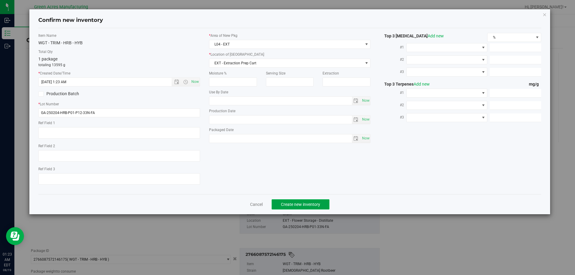
click at [304, 202] on span "Create new inventory" at bounding box center [300, 204] width 39 height 5
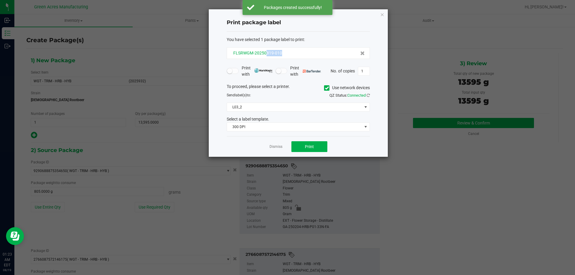
drag, startPoint x: 277, startPoint y: 54, endPoint x: 266, endPoint y: 54, distance: 10.2
click at [266, 54] on div "FLSRWGM-20250819-010" at bounding box center [298, 53] width 133 height 6
copy span "819-010"
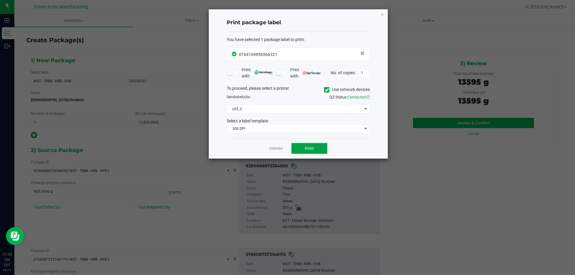
click at [299, 149] on button "Print" at bounding box center [309, 148] width 36 height 11
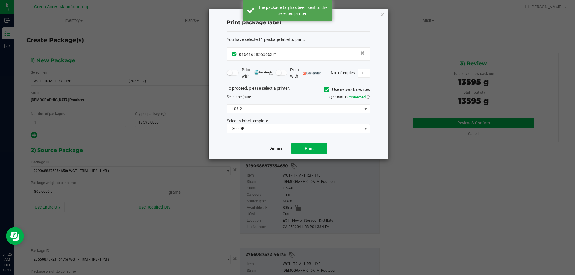
click at [281, 149] on link "Dismiss" at bounding box center [275, 148] width 13 height 5
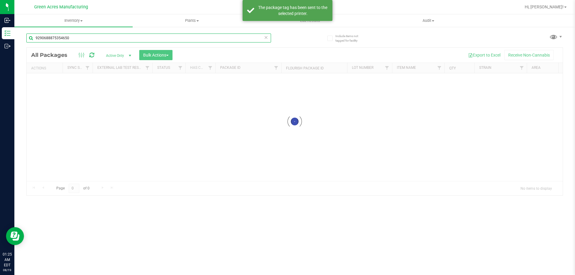
click at [262, 38] on input "9290688875354650" at bounding box center [148, 38] width 245 height 9
click at [264, 38] on icon at bounding box center [266, 37] width 4 height 7
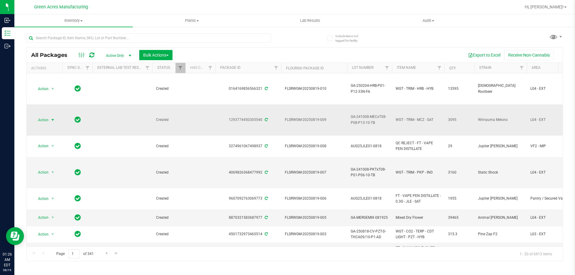
click at [46, 120] on span "Action" at bounding box center [41, 120] width 16 height 8
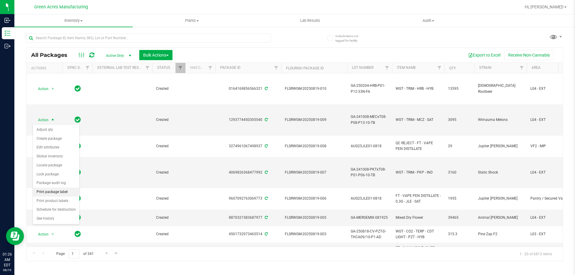
click at [57, 193] on li "Print package label" at bounding box center [56, 192] width 46 height 9
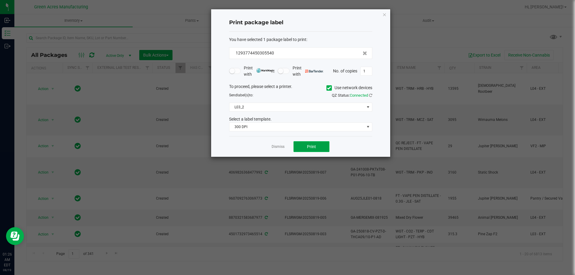
click at [316, 146] on button "Print" at bounding box center [311, 146] width 36 height 11
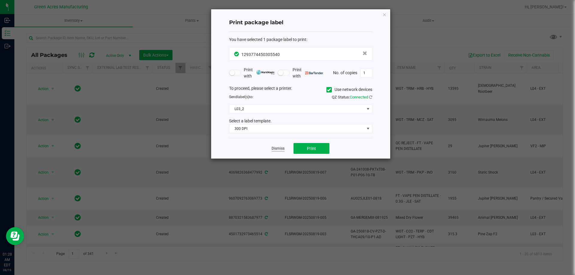
click at [280, 150] on link "Dismiss" at bounding box center [277, 148] width 13 height 5
